Goal: Task Accomplishment & Management: Manage account settings

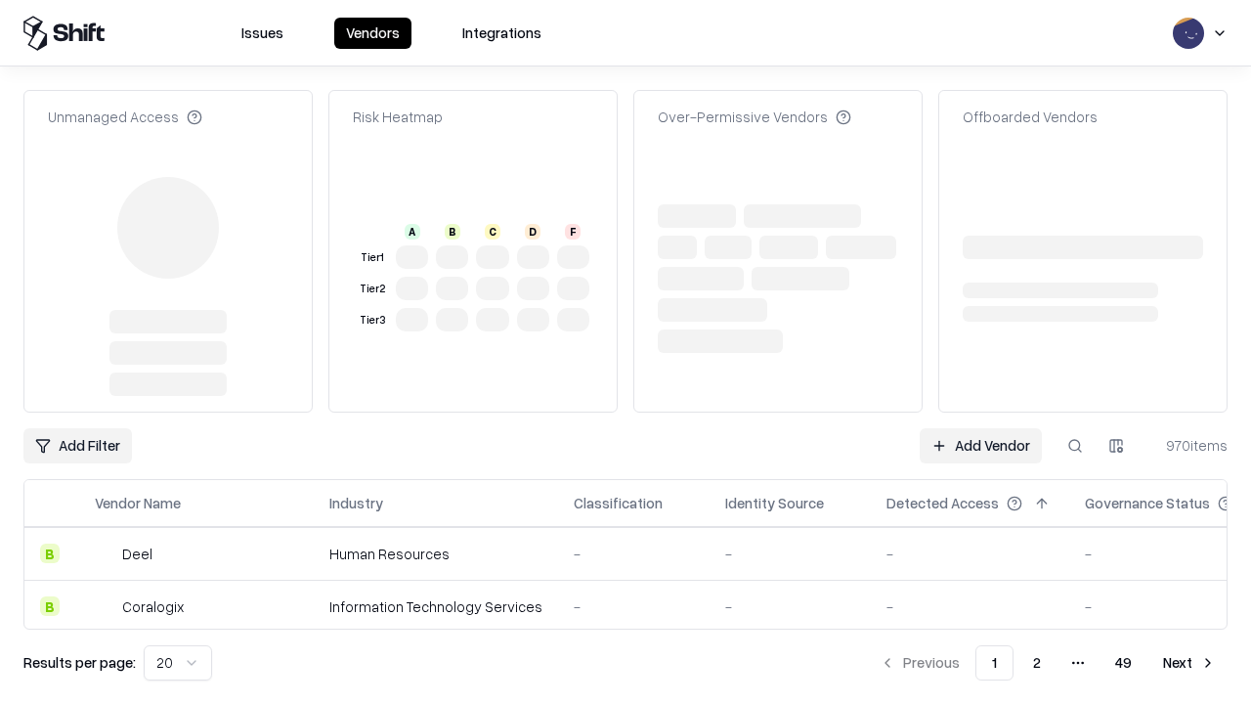
click at [981, 428] on link "Add Vendor" at bounding box center [981, 445] width 122 height 35
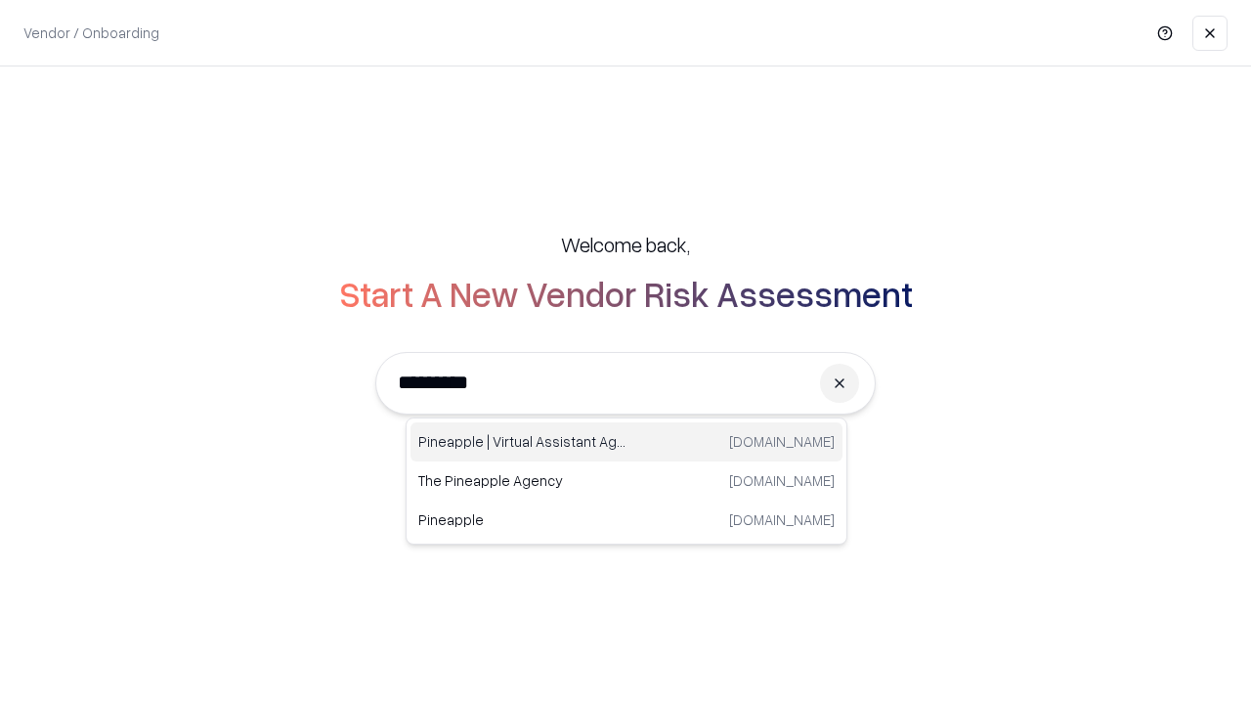
click at [627, 442] on div "Pineapple | Virtual Assistant Agency [DOMAIN_NAME]" at bounding box center [627, 441] width 432 height 39
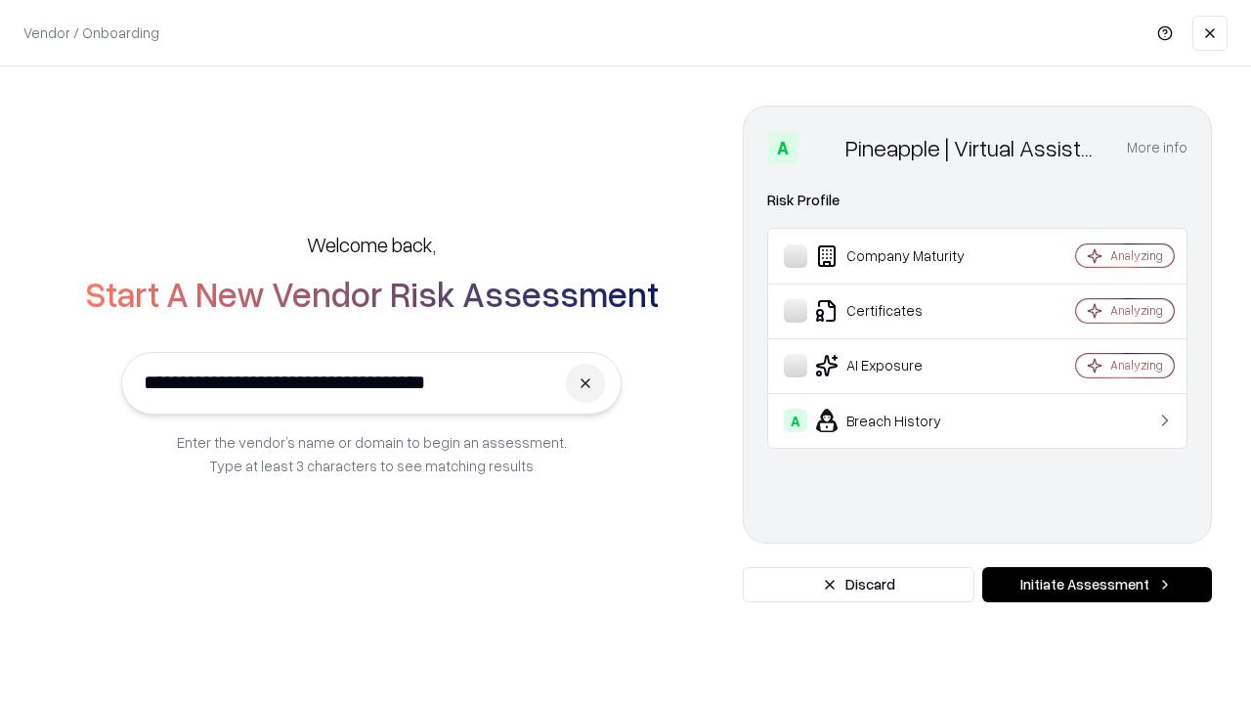
type input "**********"
click at [1097, 585] on button "Initiate Assessment" at bounding box center [1098, 584] width 230 height 35
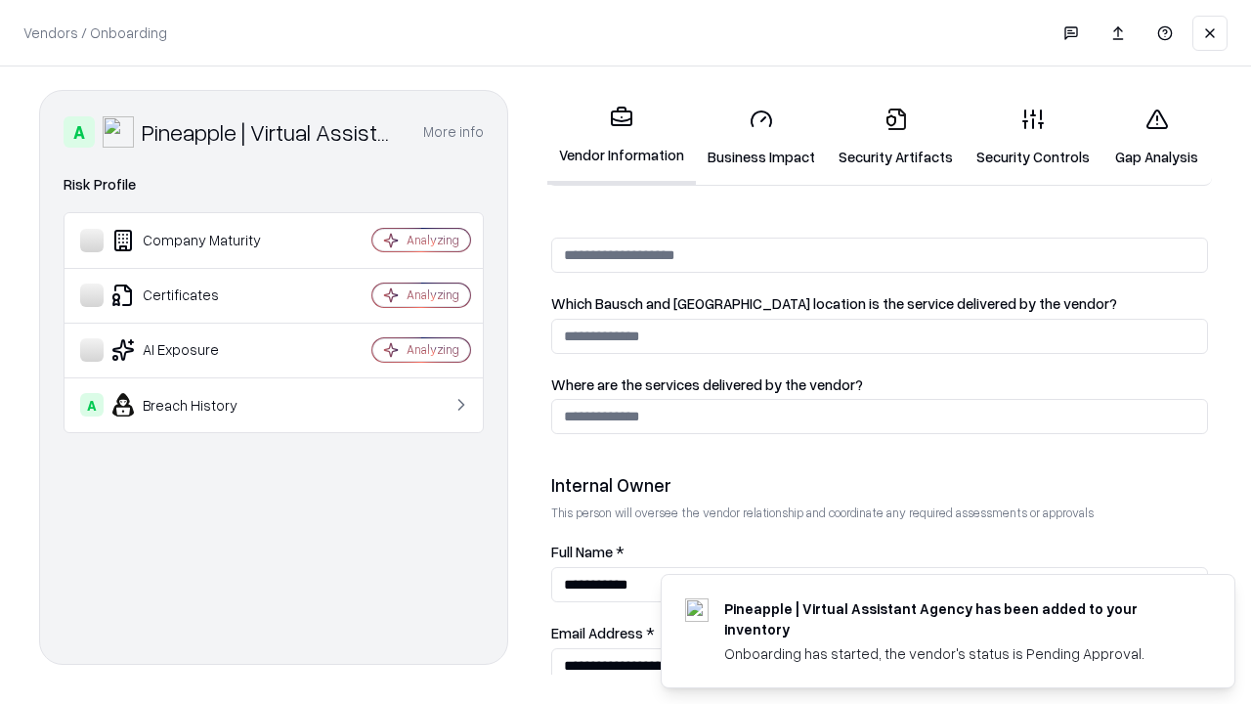
scroll to position [1013, 0]
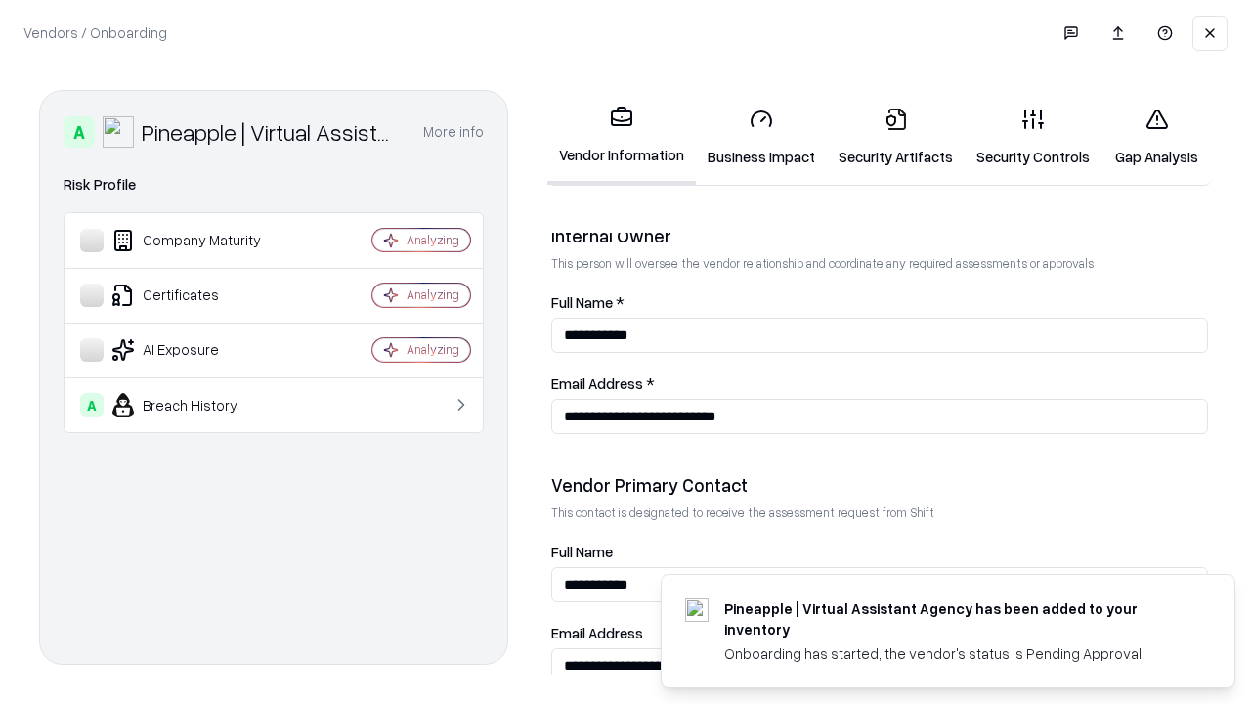
click at [896, 137] on link "Security Artifacts" at bounding box center [896, 137] width 138 height 91
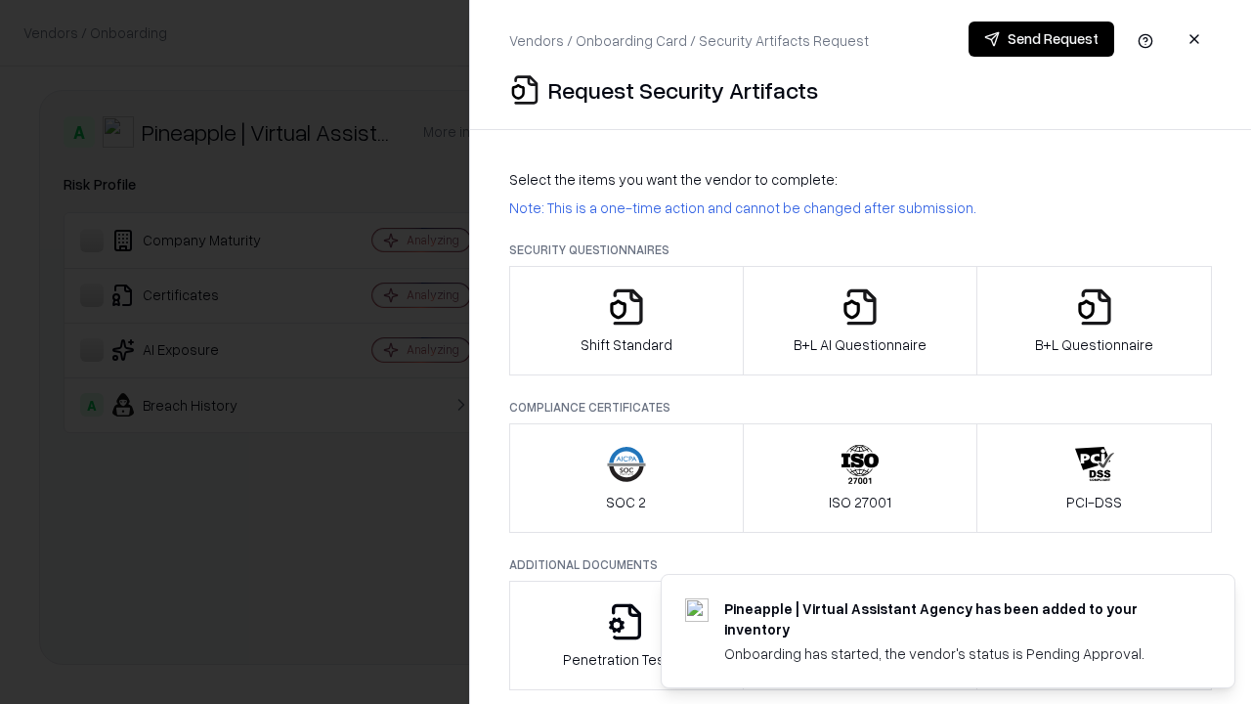
click at [1094, 321] on icon "button" at bounding box center [1094, 306] width 39 height 39
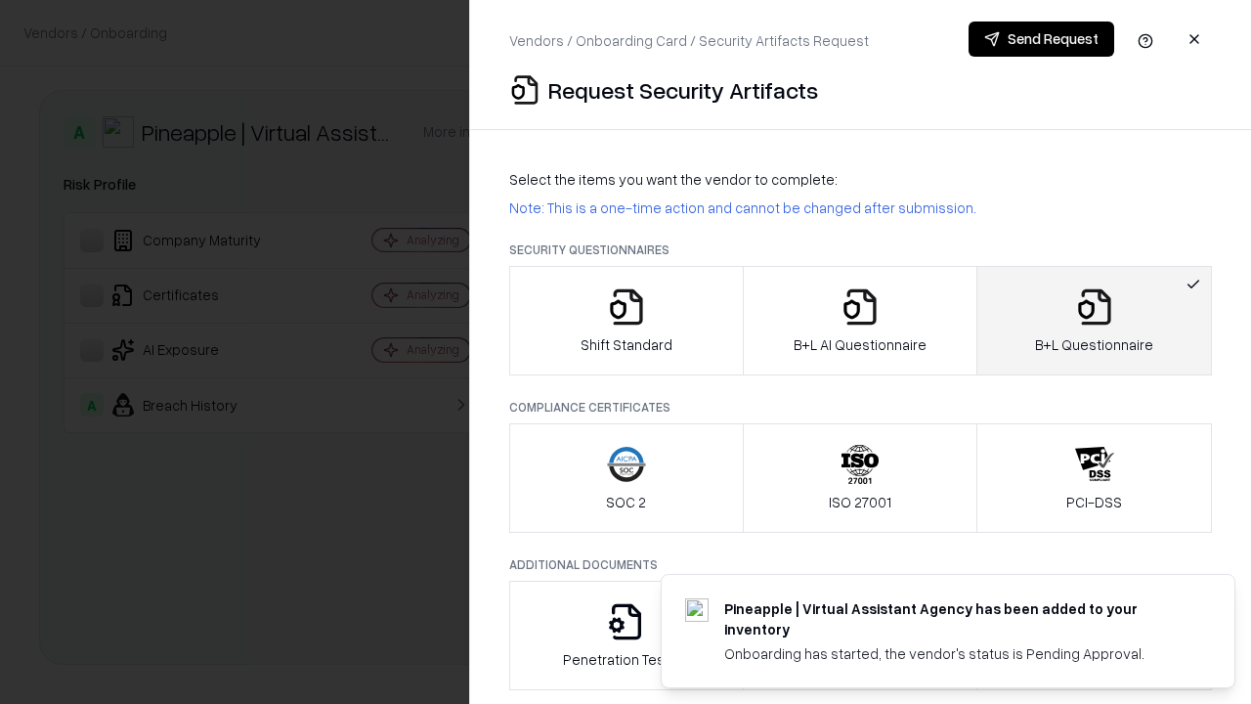
click at [859, 321] on icon "button" at bounding box center [860, 306] width 39 height 39
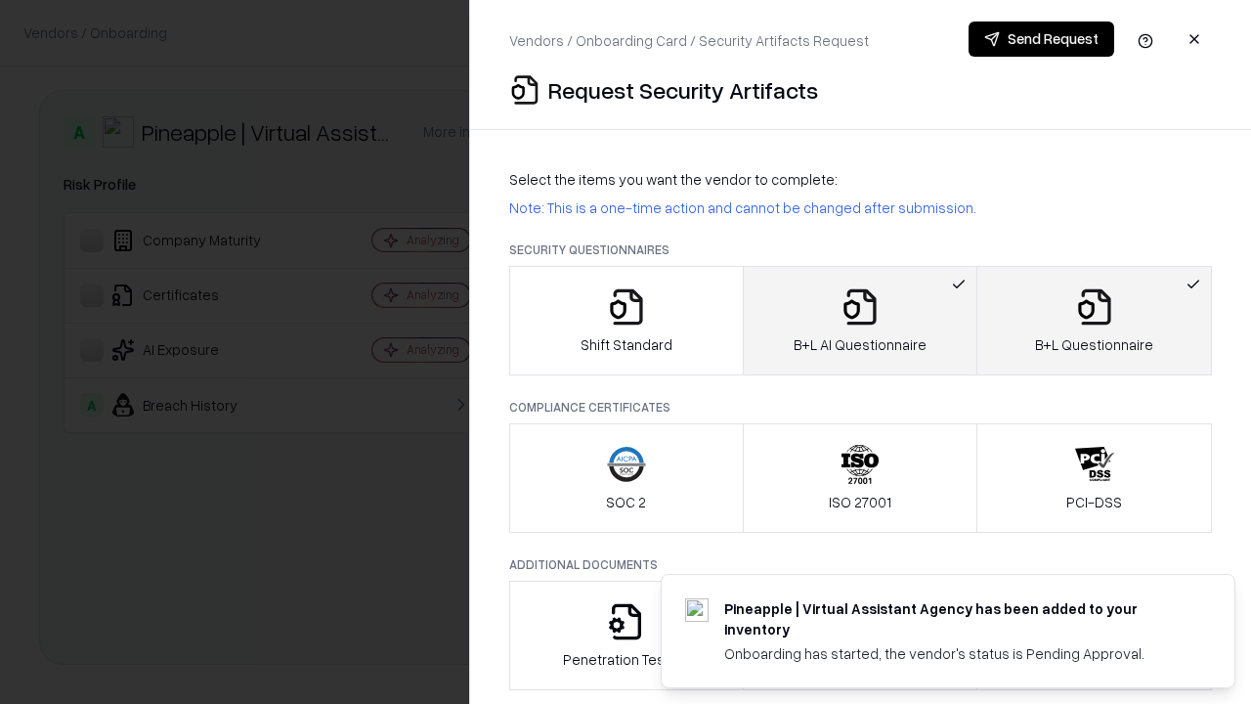
click at [1041, 39] on button "Send Request" at bounding box center [1042, 39] width 146 height 35
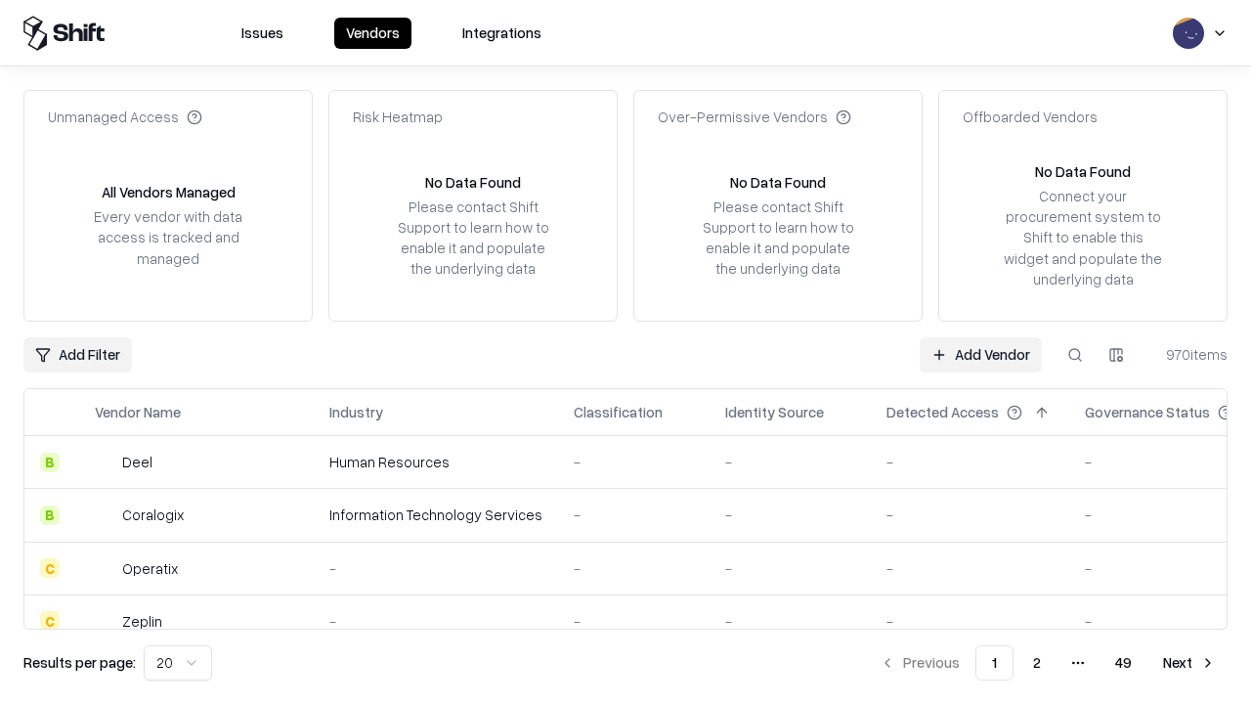
click at [1075, 354] on button at bounding box center [1075, 354] width 35 height 35
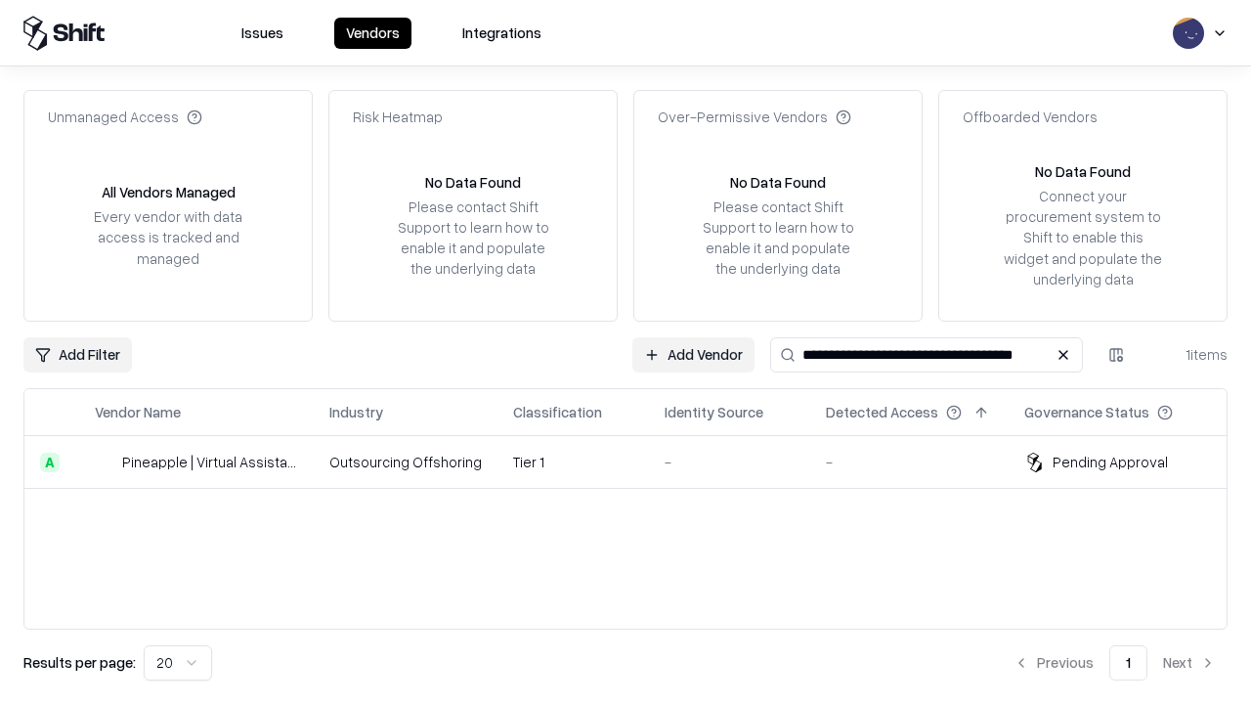
type input "**********"
click at [637, 461] on td "Tier 1" at bounding box center [574, 462] width 152 height 53
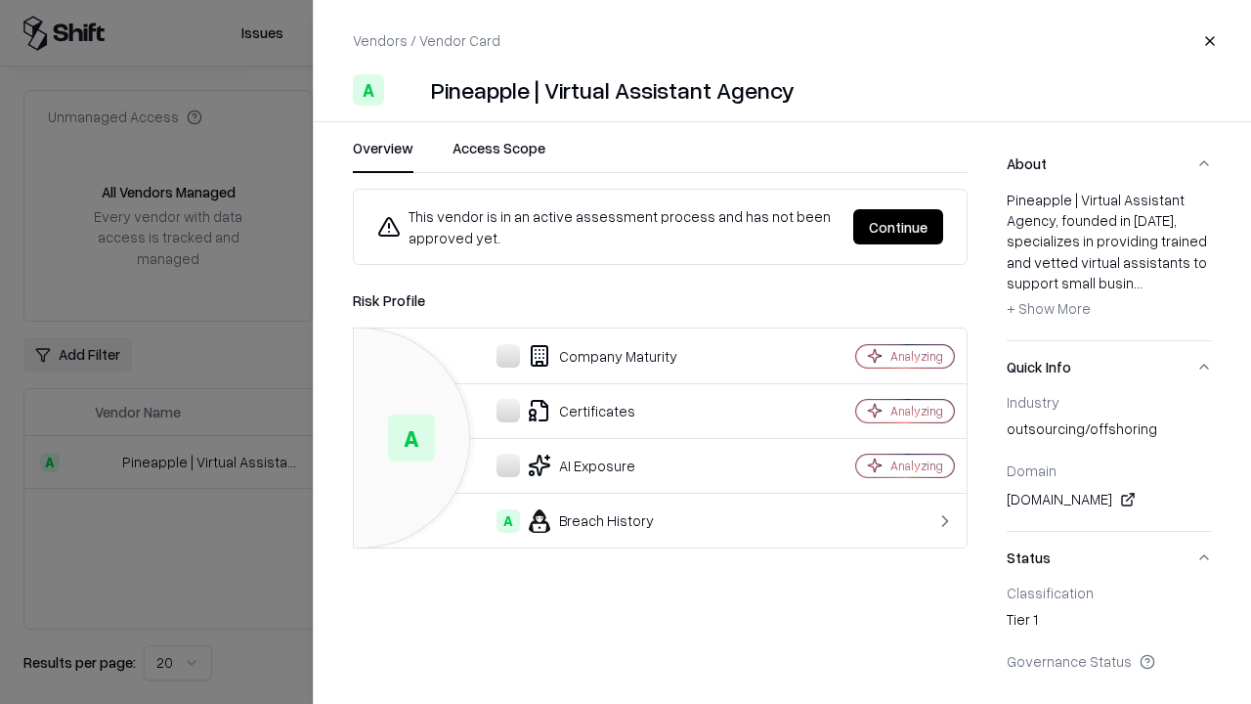
click at [898, 227] on button "Continue" at bounding box center [898, 226] width 90 height 35
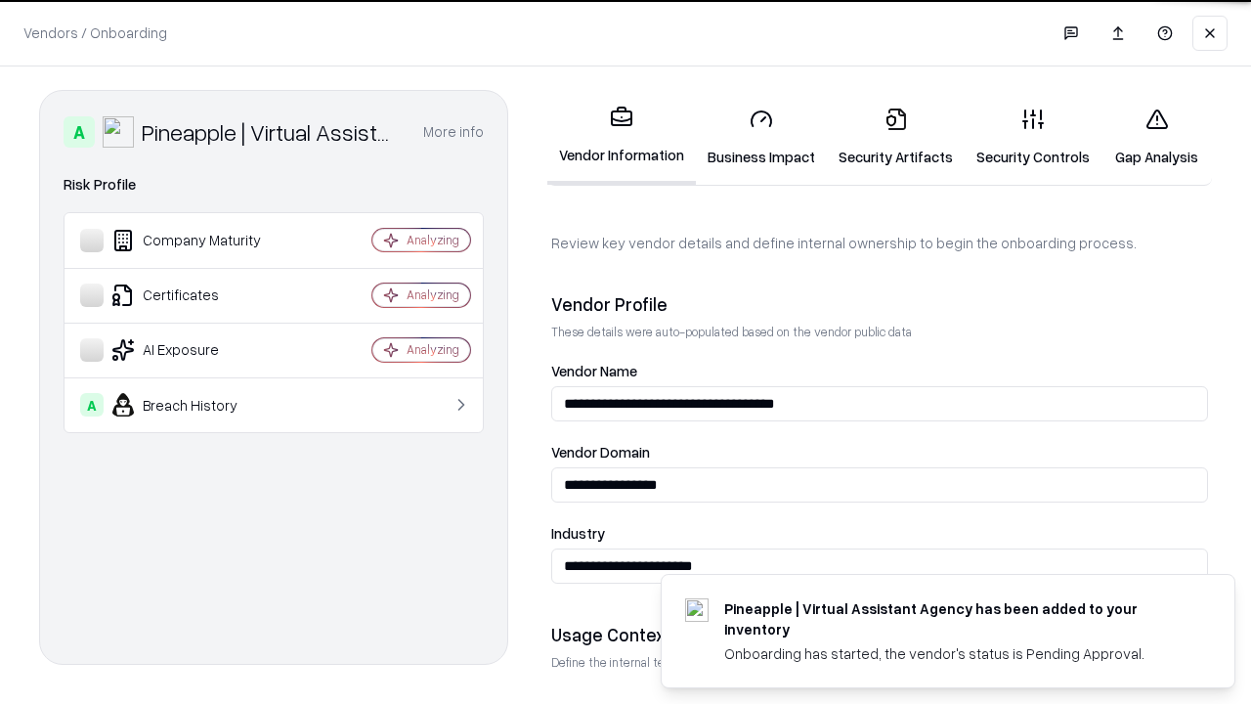
click at [896, 137] on link "Security Artifacts" at bounding box center [896, 137] width 138 height 91
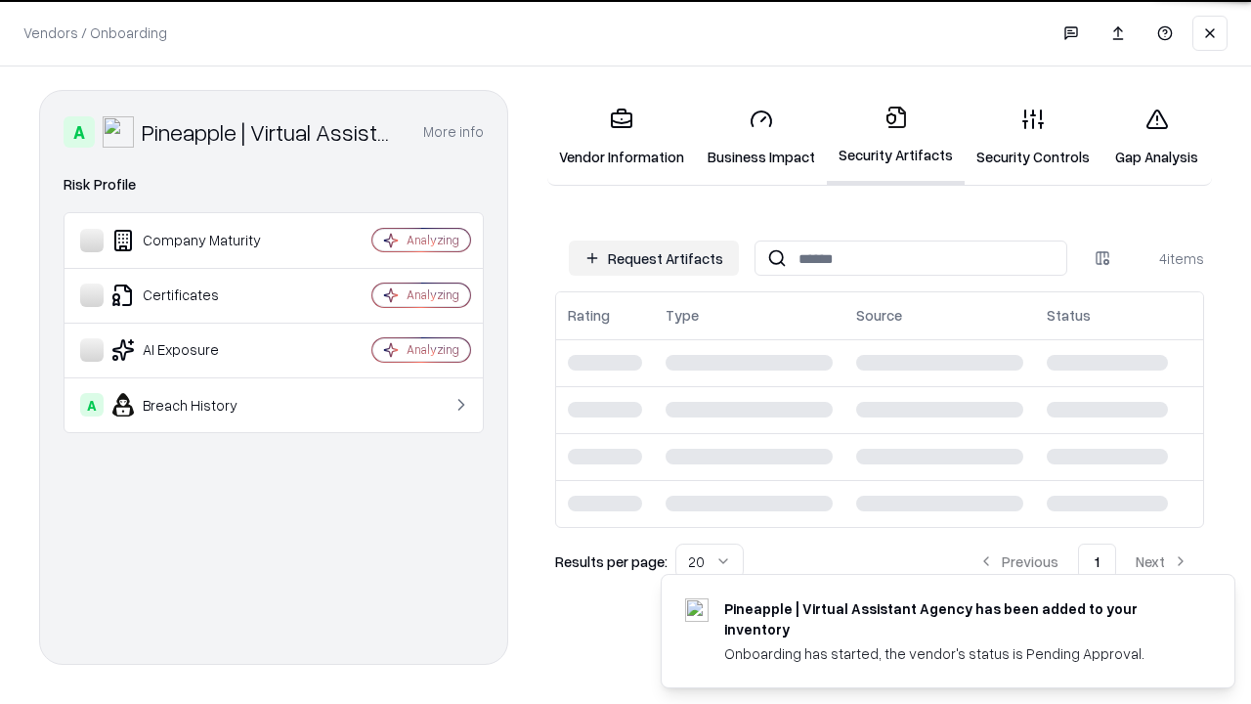
click at [1157, 137] on link "Gap Analysis" at bounding box center [1157, 137] width 110 height 91
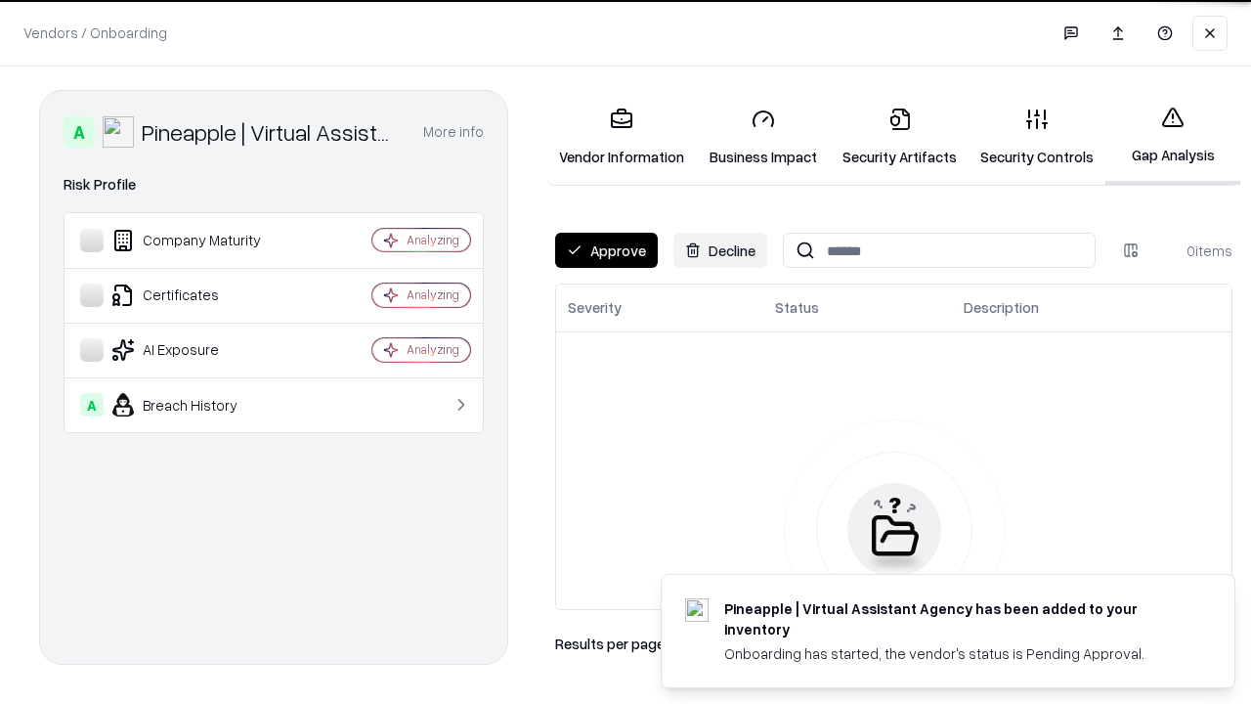
click at [606, 250] on button "Approve" at bounding box center [606, 250] width 103 height 35
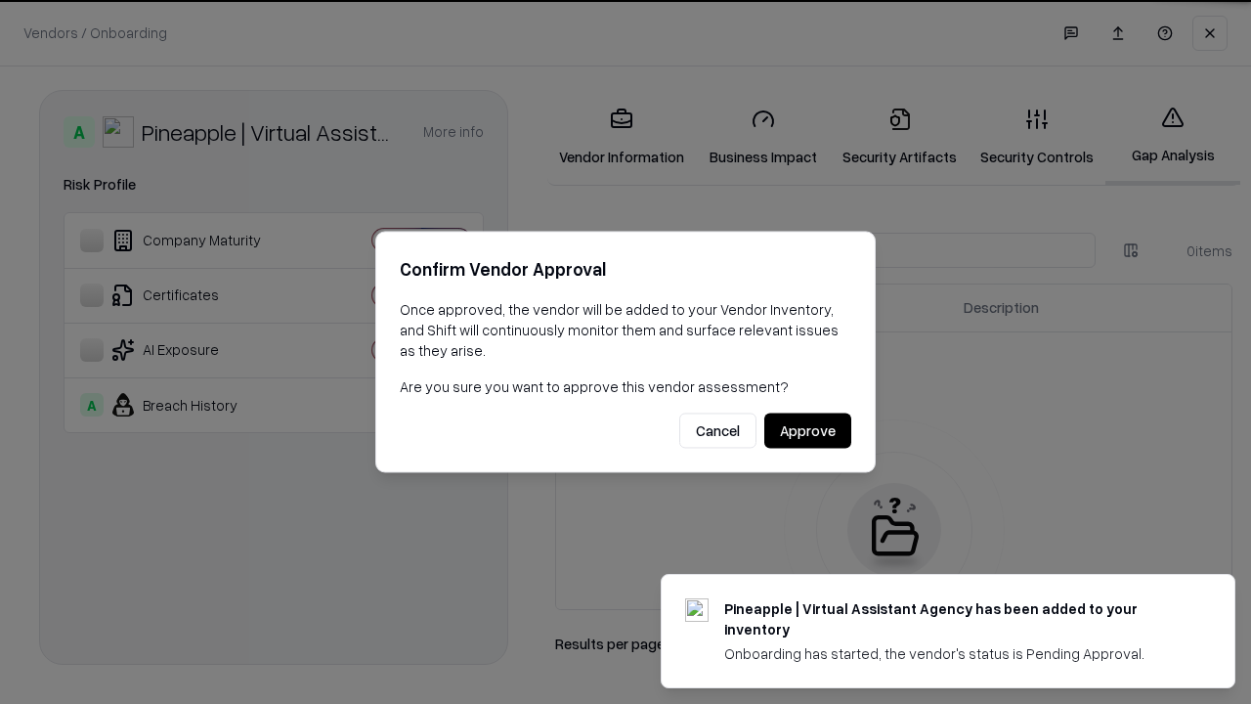
click at [808, 430] on button "Approve" at bounding box center [808, 431] width 87 height 35
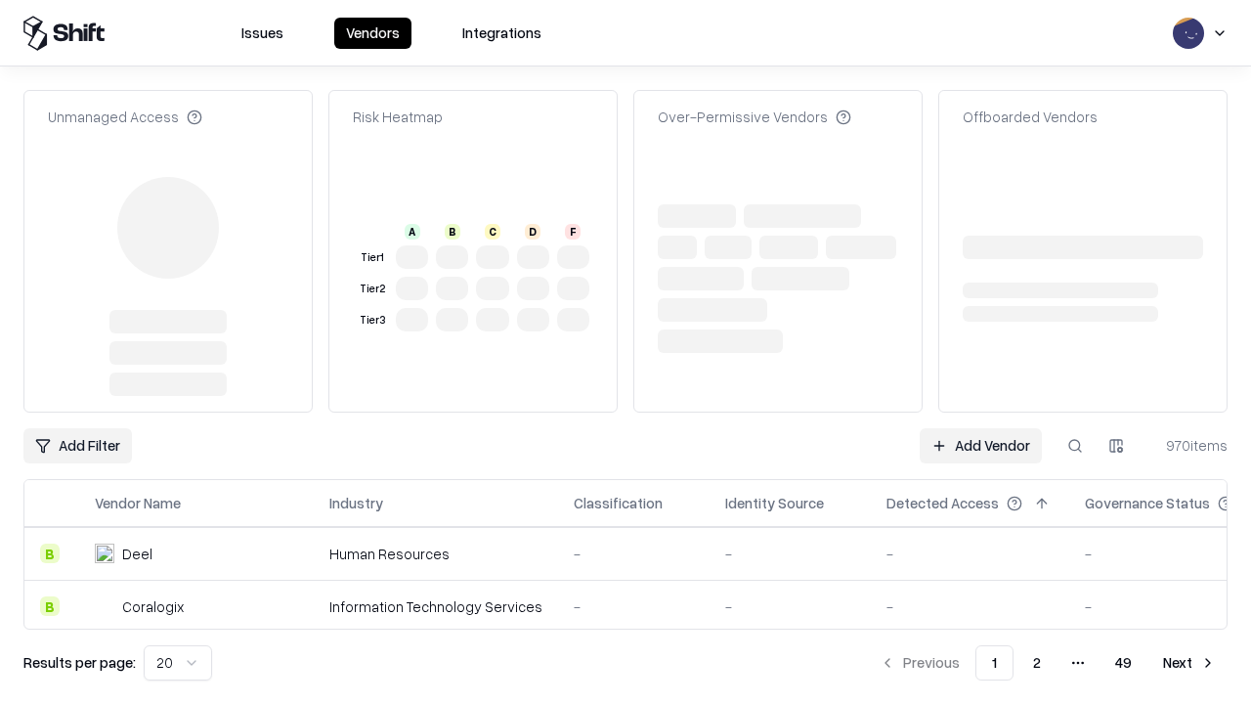
type input "**********"
click at [981, 428] on link "Add Vendor" at bounding box center [981, 445] width 122 height 35
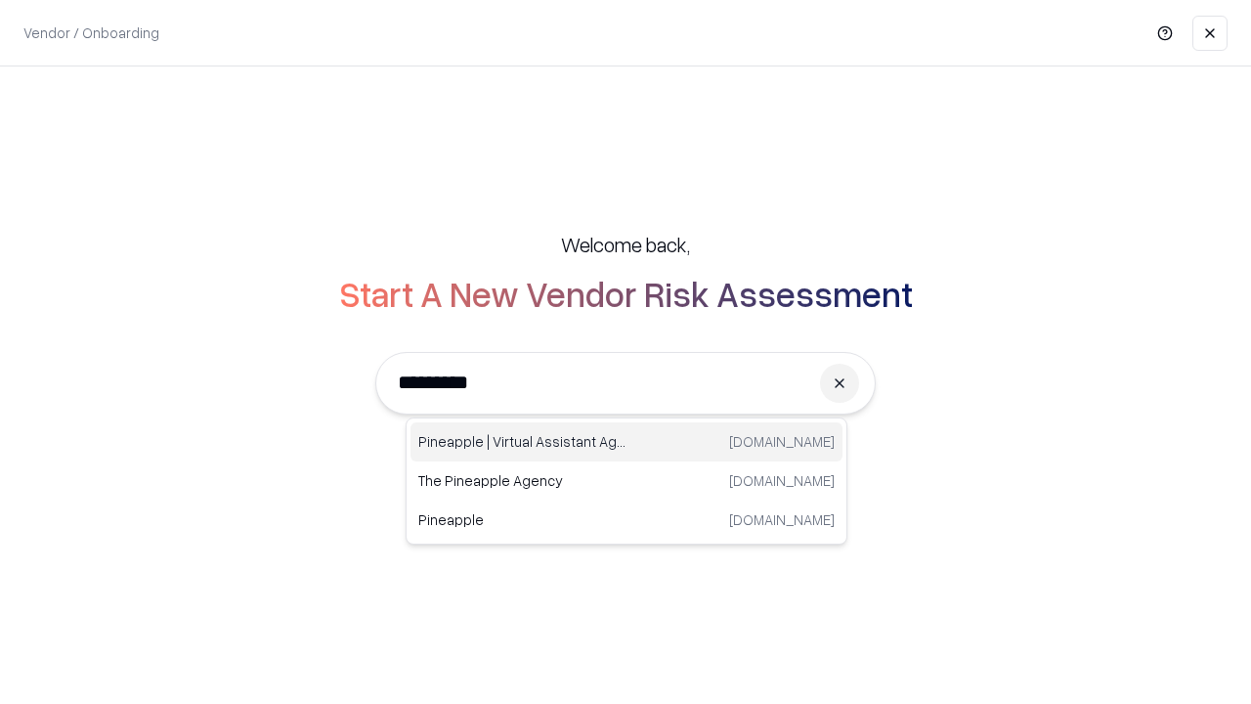
click at [627, 442] on div "Pineapple | Virtual Assistant Agency [DOMAIN_NAME]" at bounding box center [627, 441] width 432 height 39
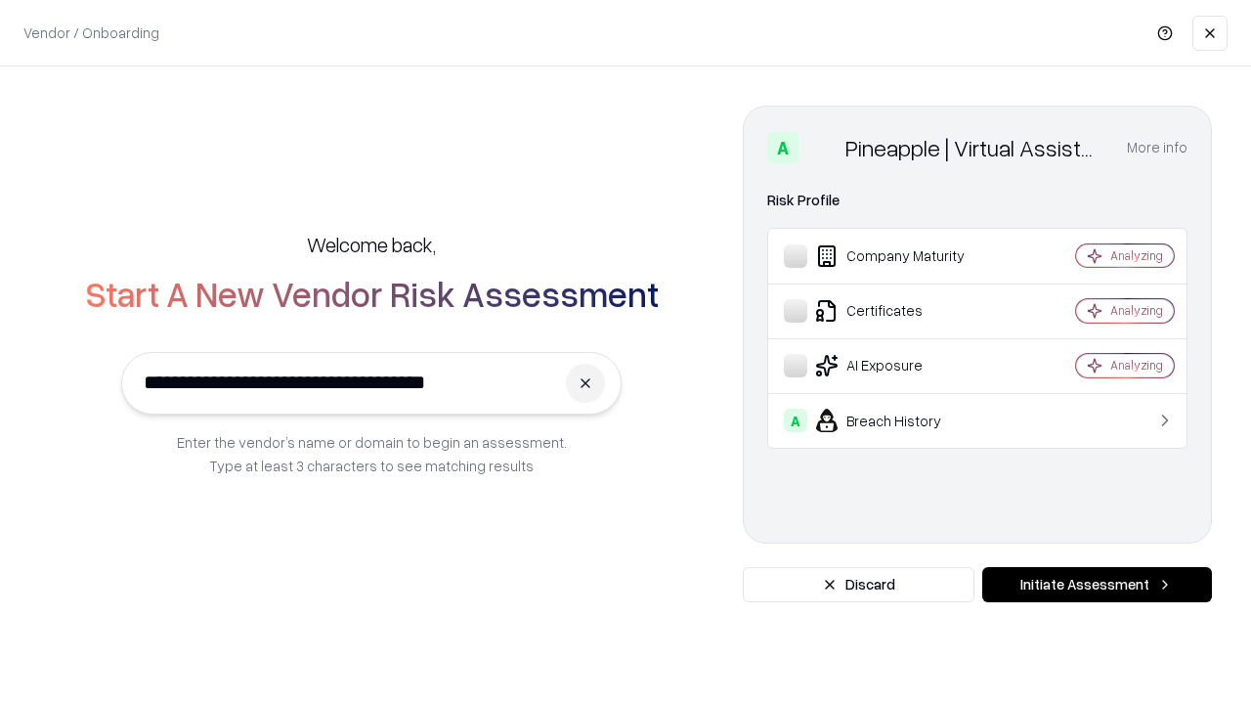
type input "**********"
click at [1097, 585] on button "Initiate Assessment" at bounding box center [1098, 584] width 230 height 35
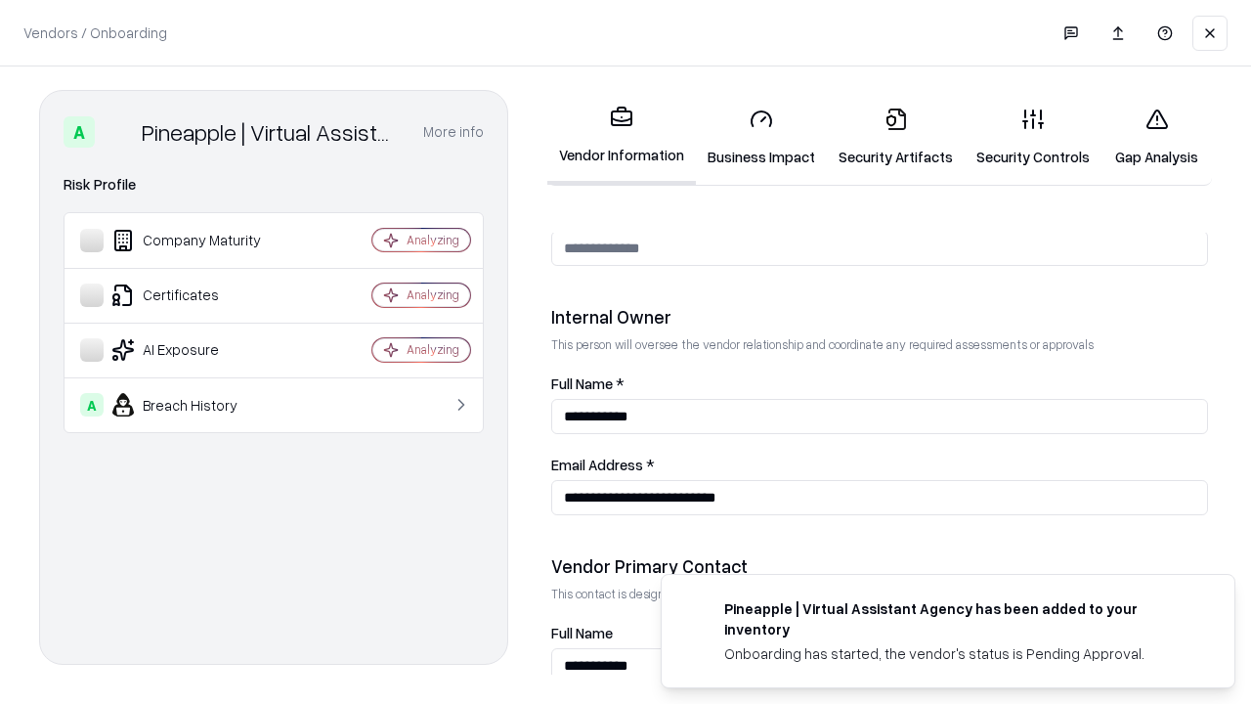
scroll to position [1013, 0]
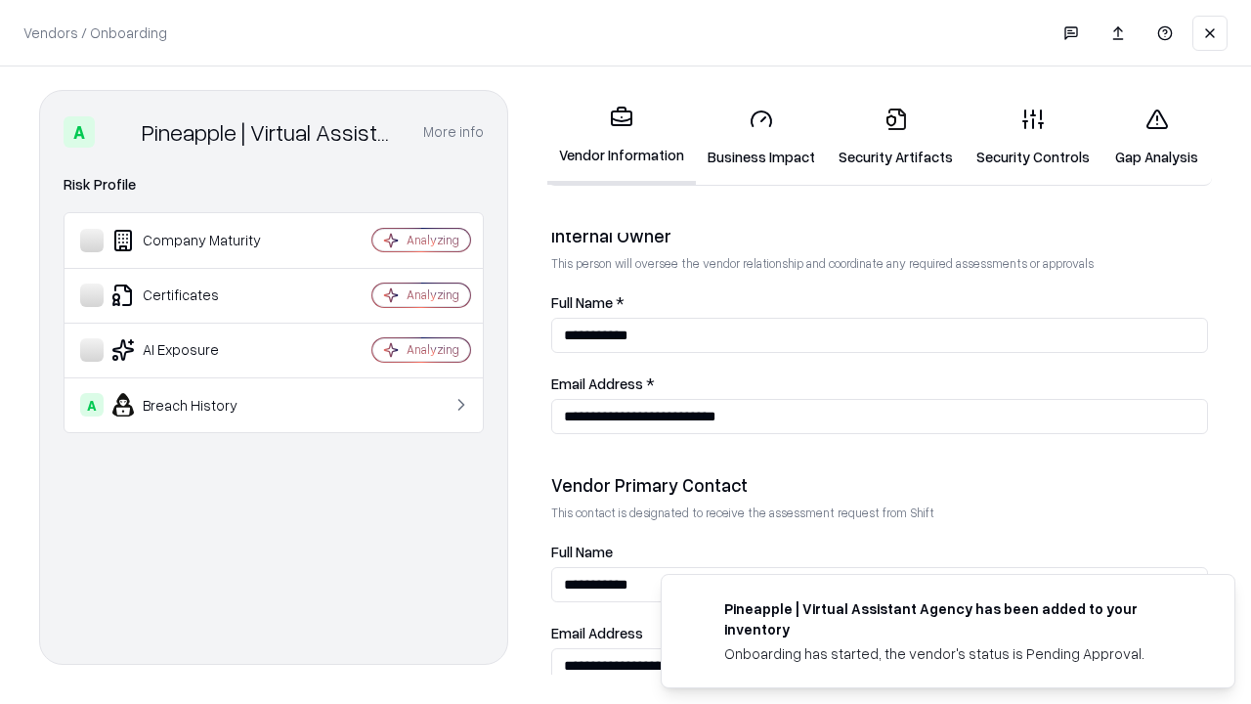
click at [1157, 137] on link "Gap Analysis" at bounding box center [1157, 137] width 110 height 91
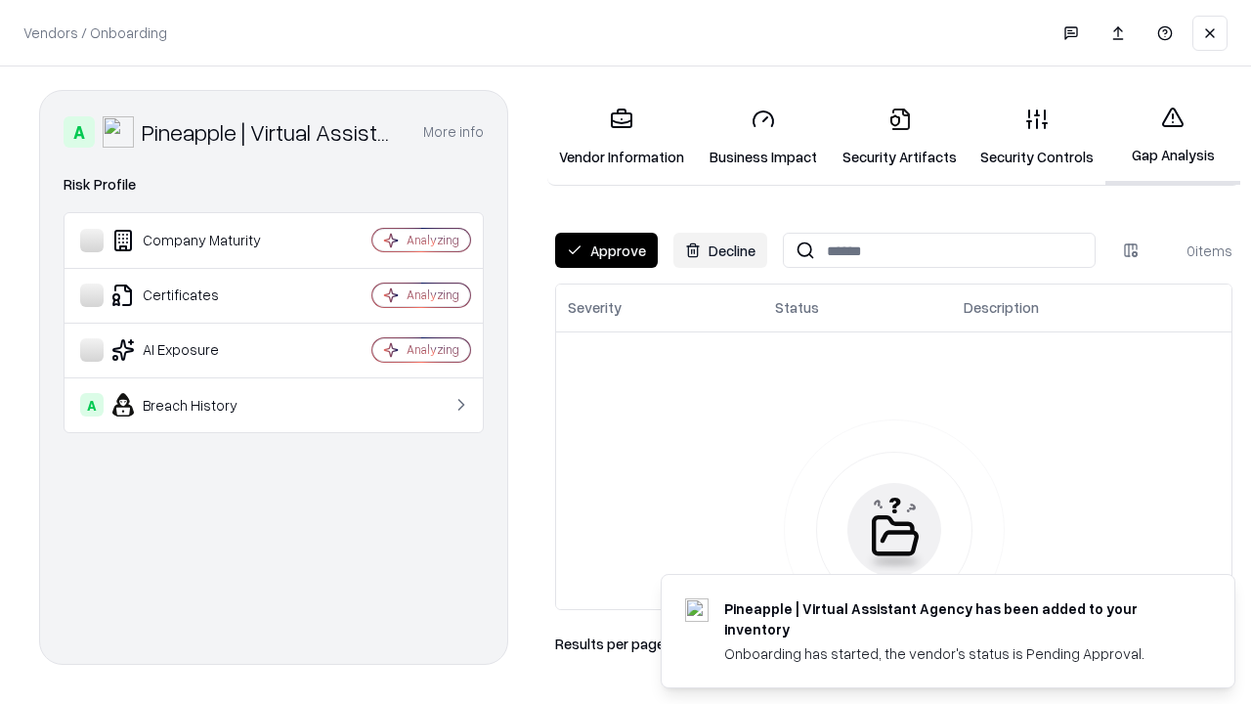
click at [606, 250] on button "Approve" at bounding box center [606, 250] width 103 height 35
